Goal: Information Seeking & Learning: Learn about a topic

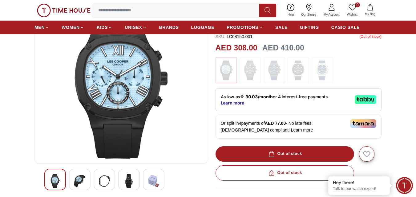
scroll to position [62, 0]
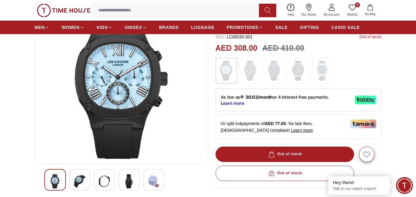
click at [77, 183] on img at bounding box center [79, 182] width 11 height 14
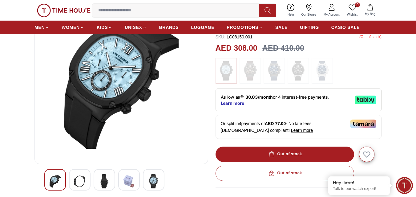
click at [95, 182] on div at bounding box center [105, 180] width 22 height 22
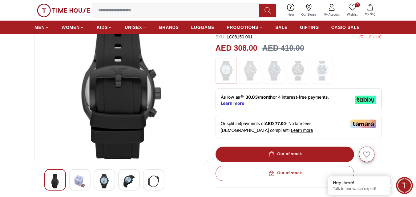
click at [128, 181] on img at bounding box center [128, 182] width 11 height 14
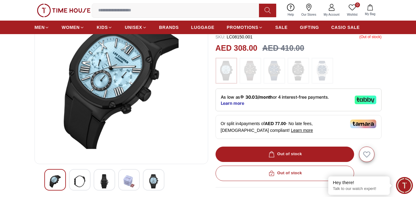
click at [135, 180] on div at bounding box center [129, 180] width 22 height 22
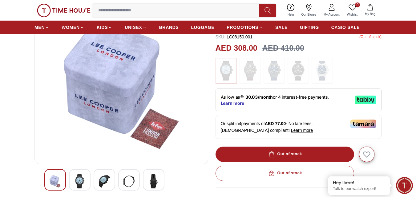
click at [155, 182] on img at bounding box center [153, 182] width 11 height 14
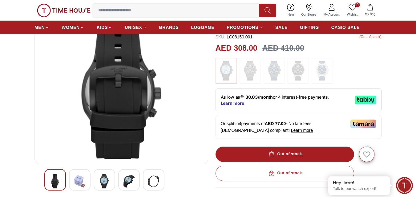
click at [133, 185] on img at bounding box center [128, 182] width 11 height 14
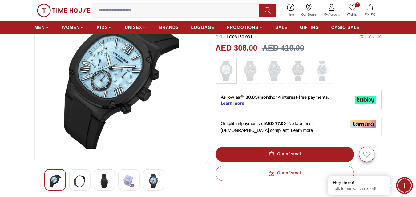
click at [121, 181] on div at bounding box center [129, 180] width 22 height 22
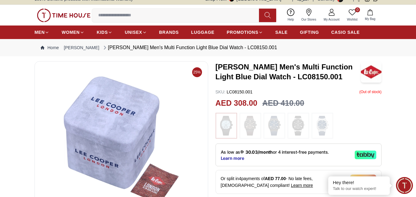
scroll to position [0, 0]
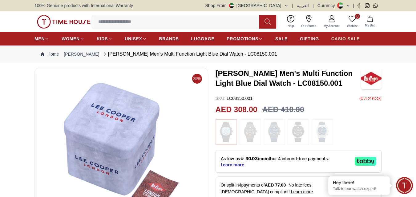
click at [342, 38] on span "CASIO SALE" at bounding box center [345, 39] width 29 height 6
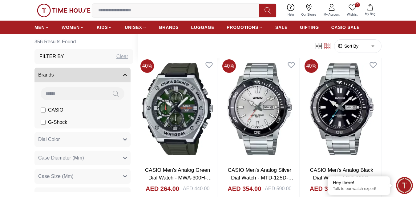
scroll to position [339, 0]
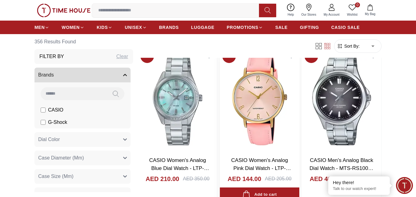
scroll to position [1940, 0]
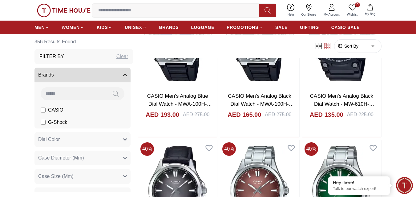
scroll to position [3972, 0]
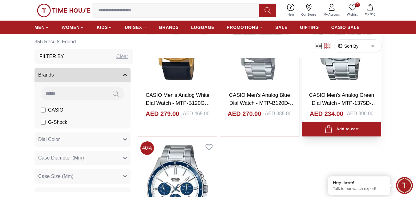
scroll to position [5388, 0]
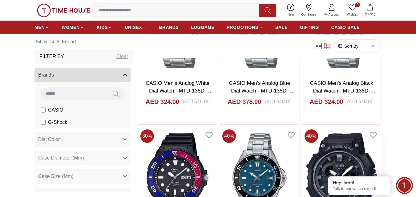
scroll to position [5727, 0]
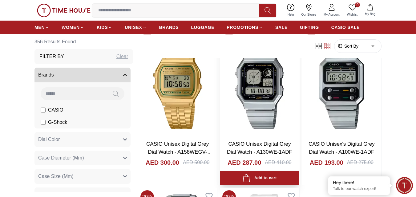
scroll to position [7451, 0]
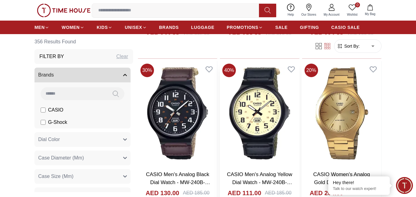
scroll to position [8682, 0]
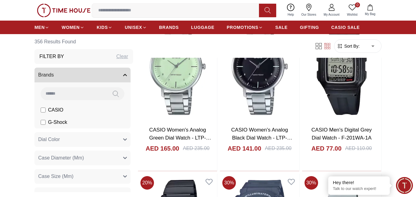
scroll to position [10037, 0]
